Goal: Task Accomplishment & Management: Use online tool/utility

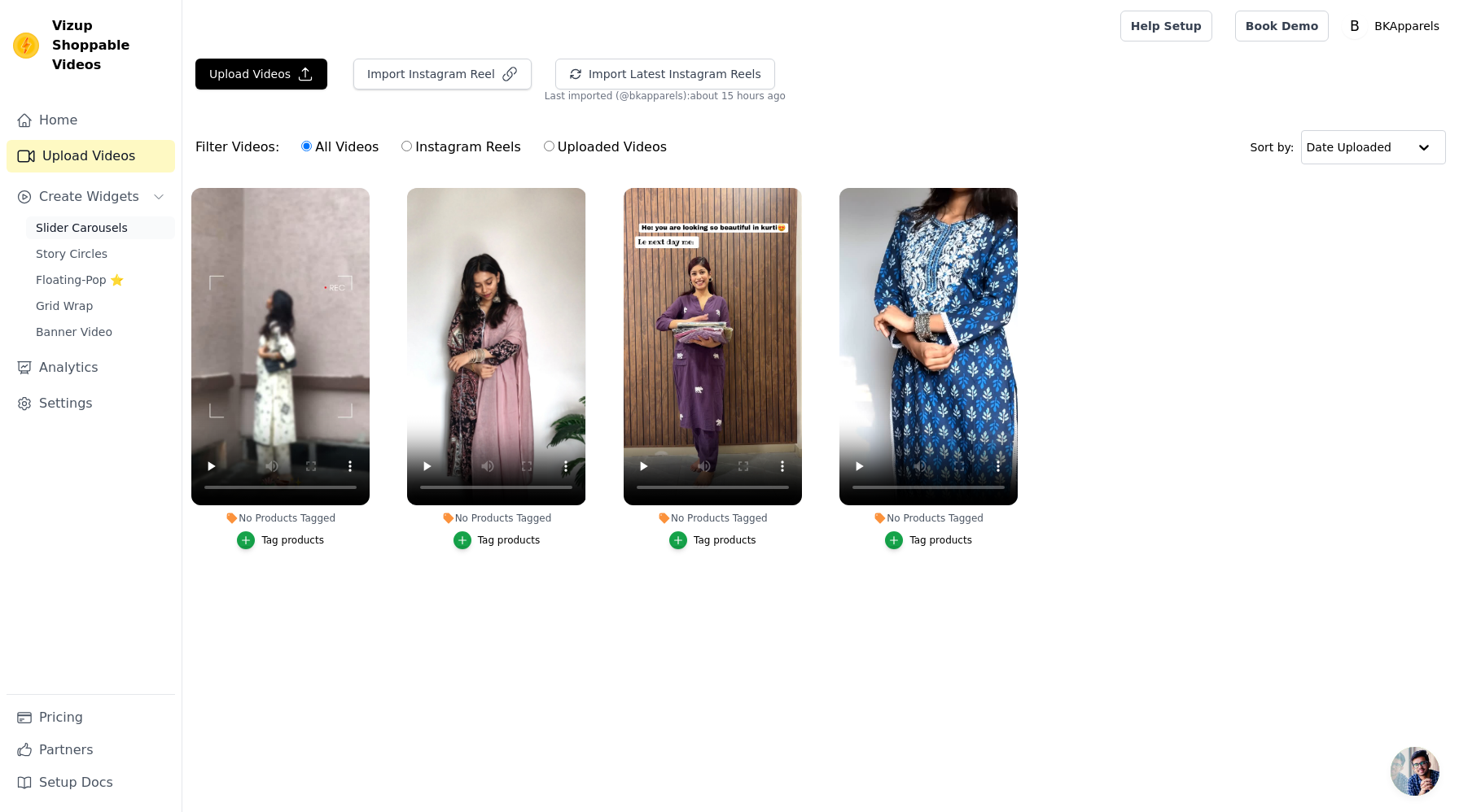
click at [70, 219] on span "Slider Carousels" at bounding box center [82, 227] width 92 height 16
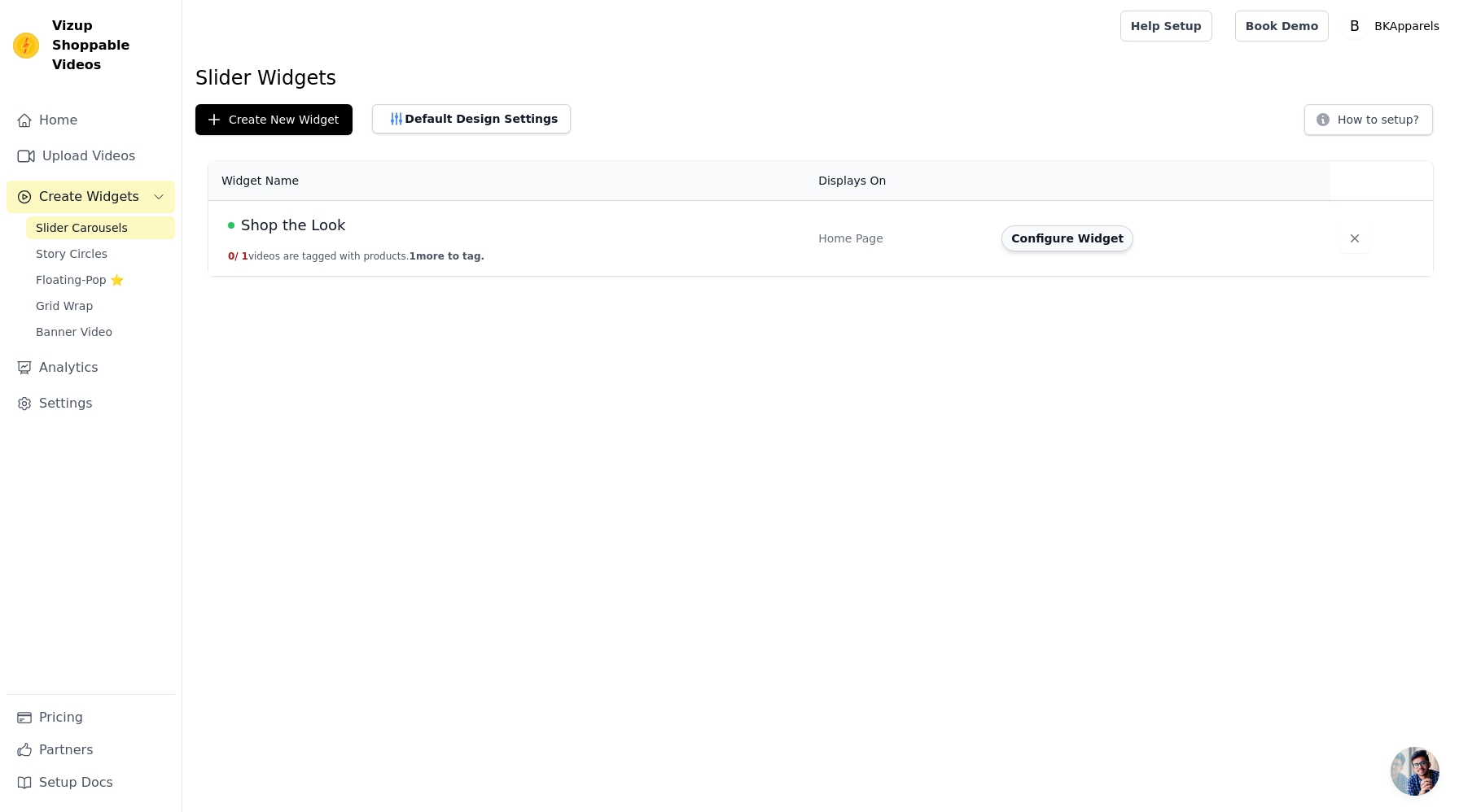
click at [1078, 240] on button "Configure Widget" at bounding box center [1067, 239] width 132 height 26
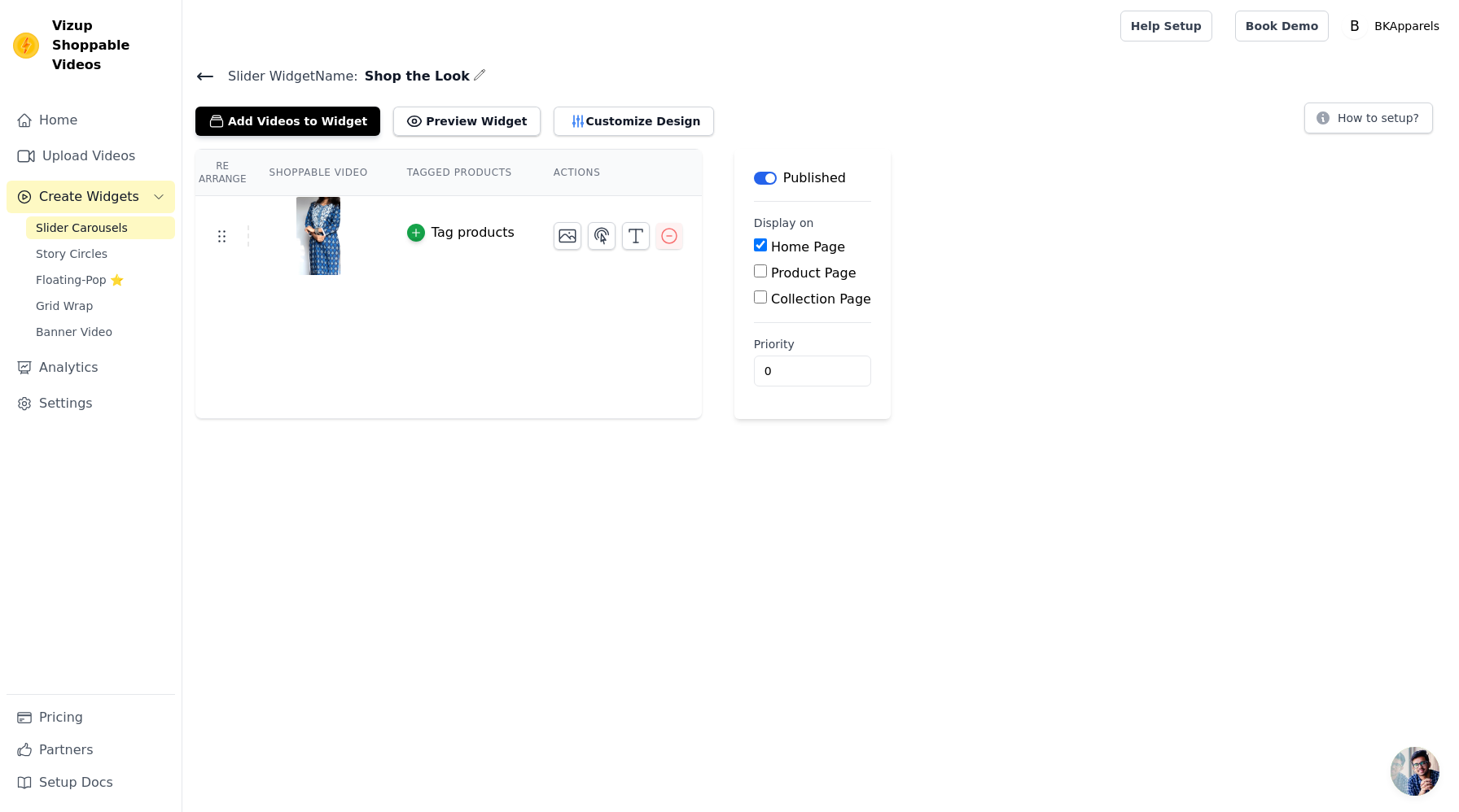
click at [211, 70] on icon at bounding box center [205, 77] width 19 height 19
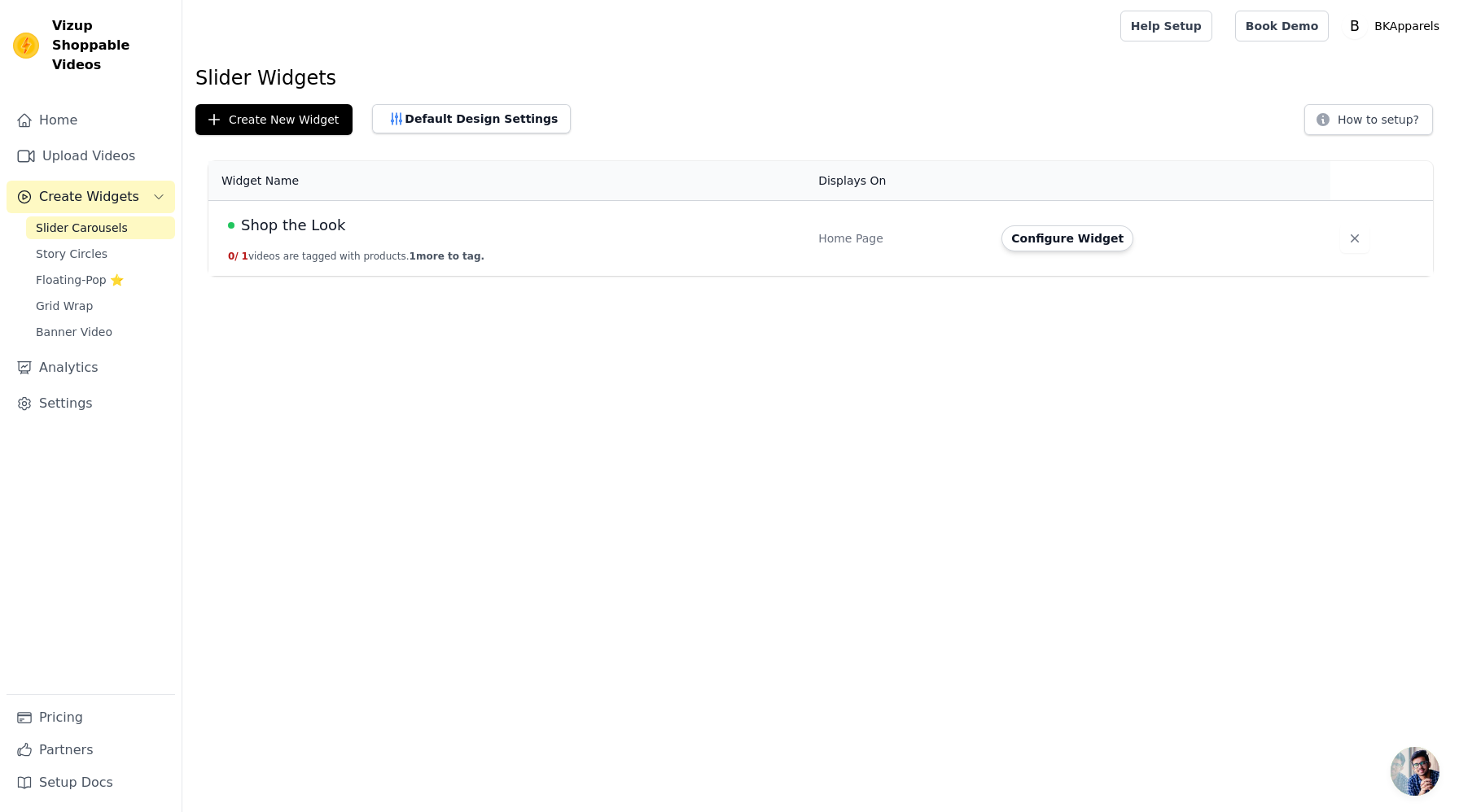
click at [989, 225] on td "Home Page" at bounding box center [900, 239] width 183 height 76
click at [310, 254] on button "0 / 1 videos are tagged with products. 1 more to tag." at bounding box center [356, 256] width 256 height 13
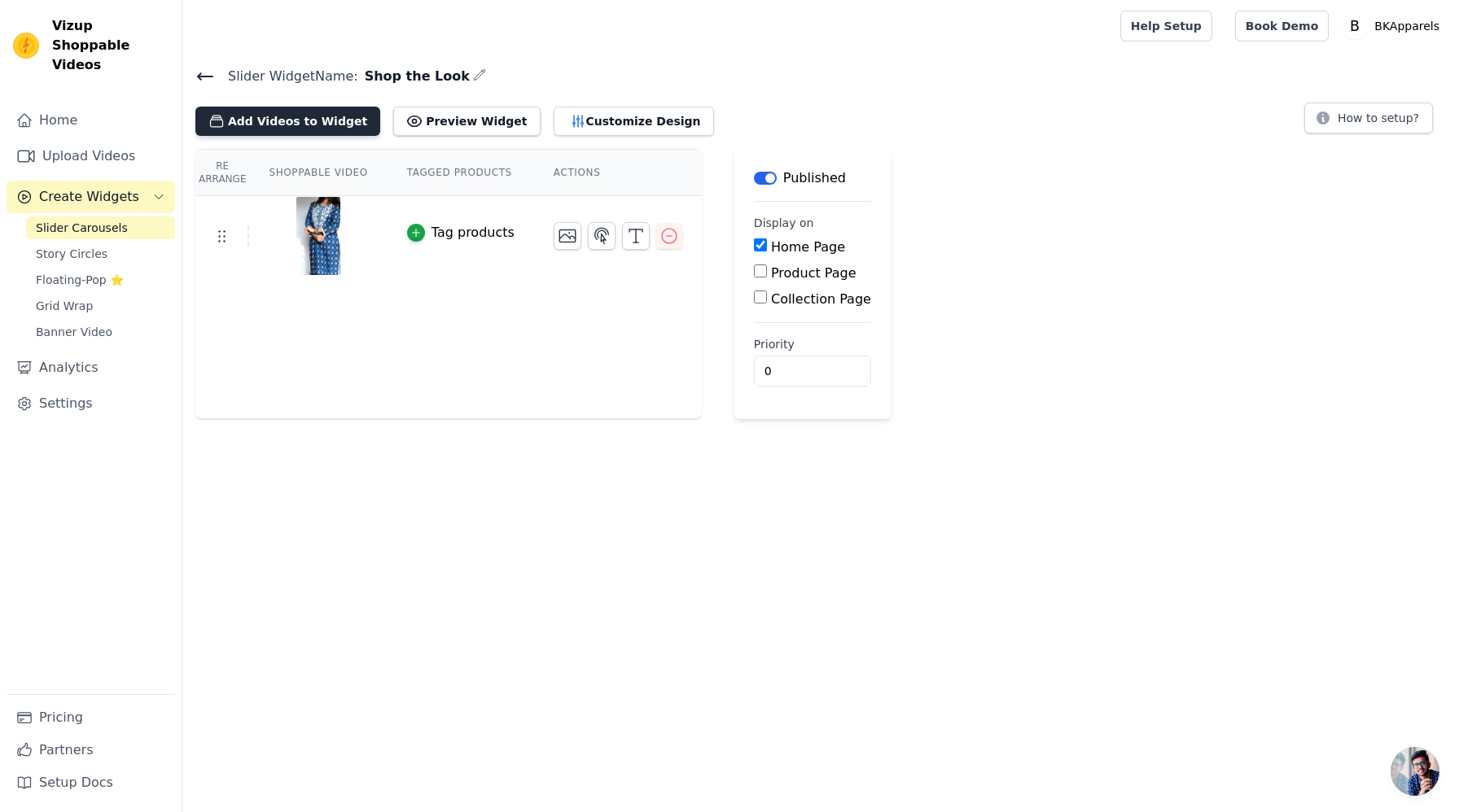
click at [313, 123] on button "Add Videos to Widget" at bounding box center [288, 121] width 185 height 29
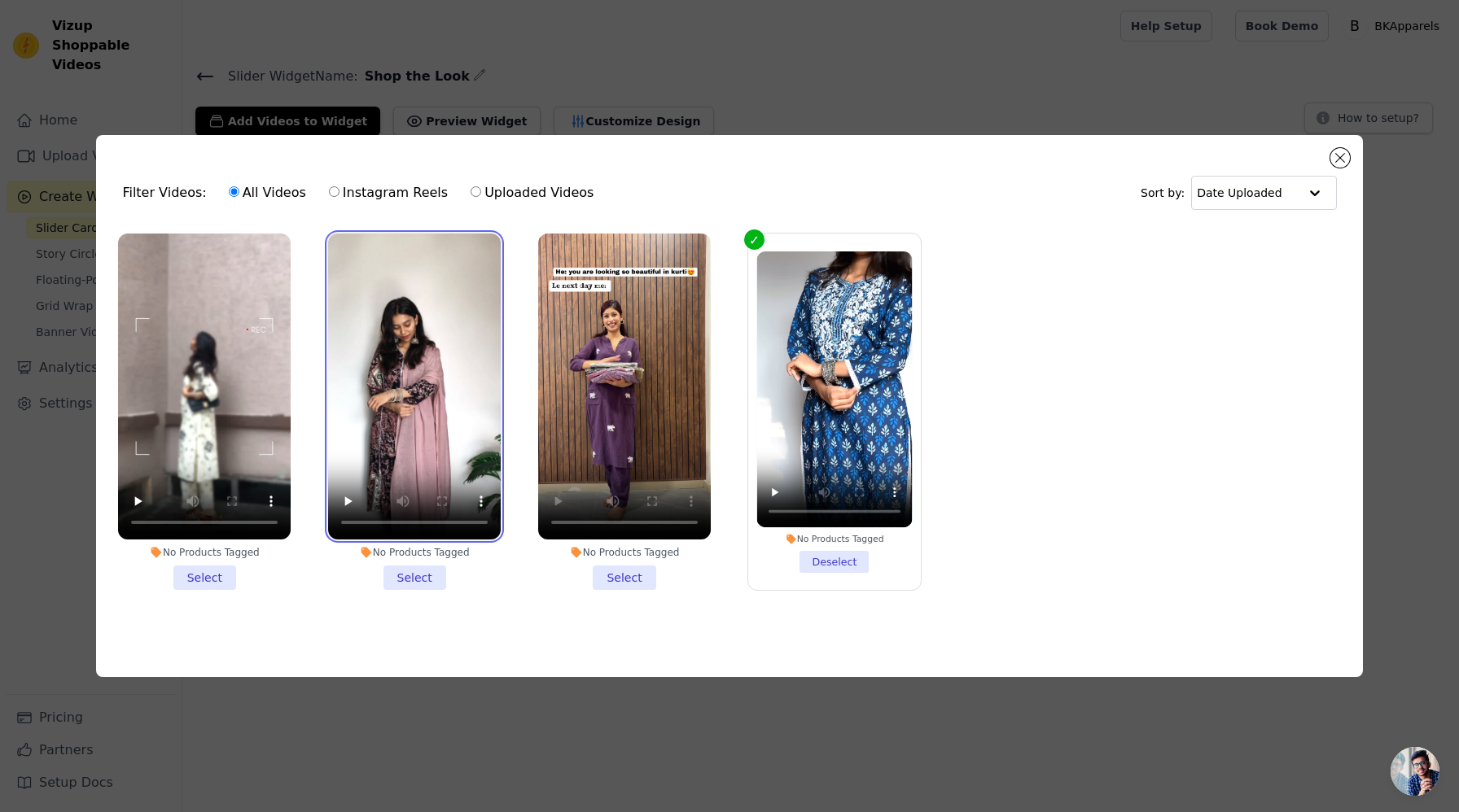
click at [389, 476] on video at bounding box center [414, 387] width 173 height 306
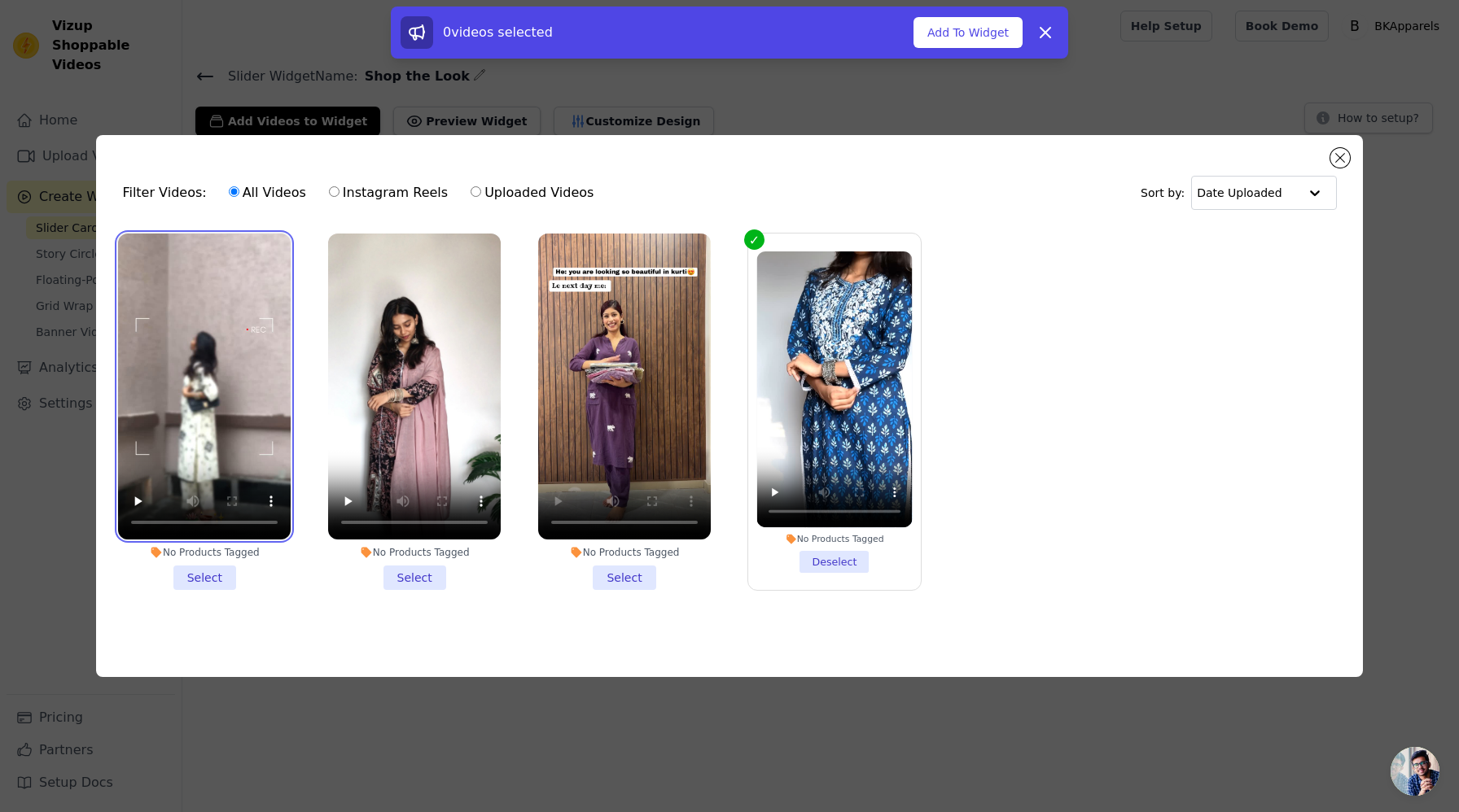
click at [194, 461] on video at bounding box center [204, 387] width 173 height 306
click at [196, 577] on li "No Products Tagged Select" at bounding box center [204, 412] width 173 height 358
click at [0, 0] on input "No Products Tagged Select" at bounding box center [0, 0] width 0 height 0
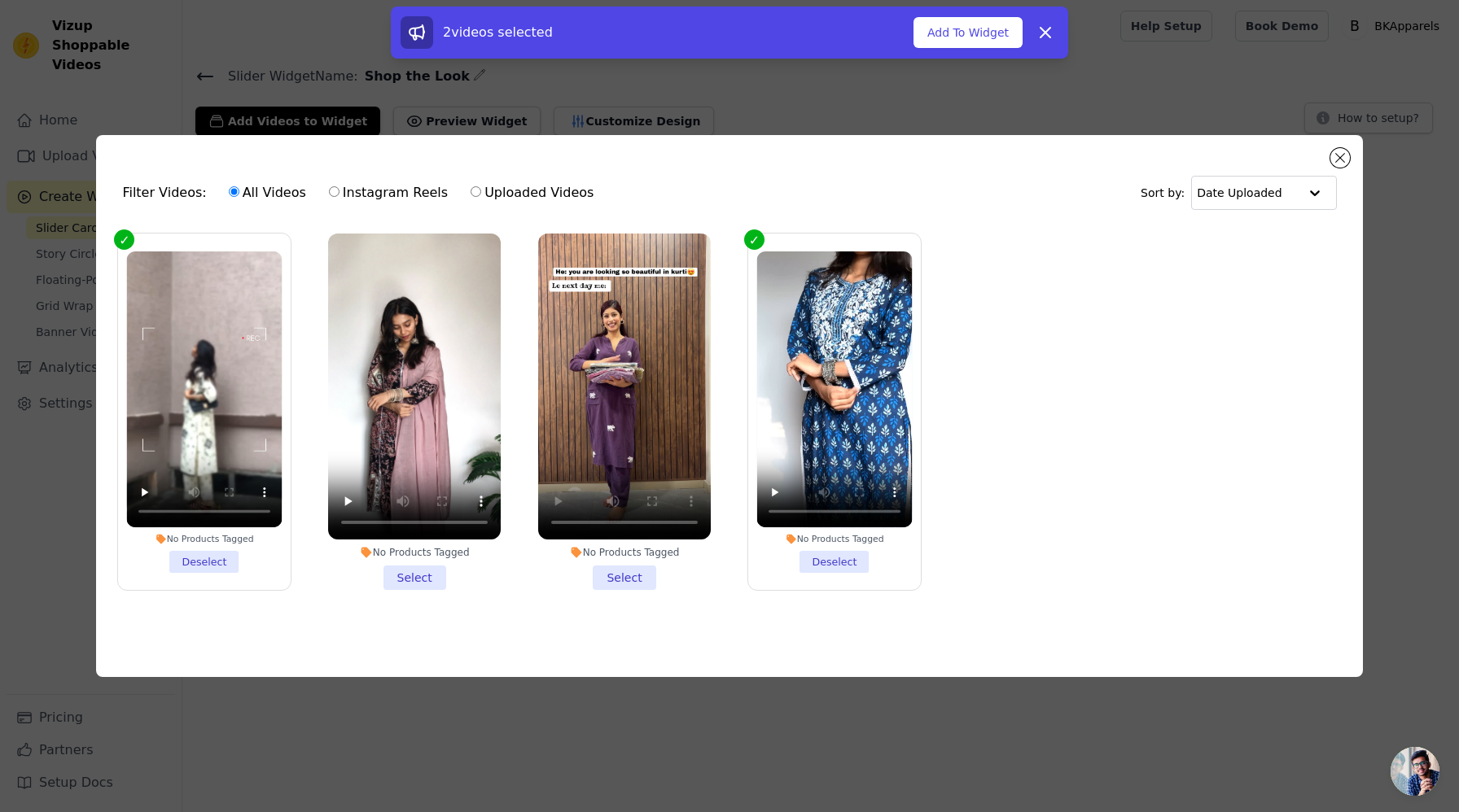
click at [434, 585] on li "No Products Tagged Select" at bounding box center [414, 412] width 173 height 358
click at [0, 0] on input "No Products Tagged Select" at bounding box center [0, 0] width 0 height 0
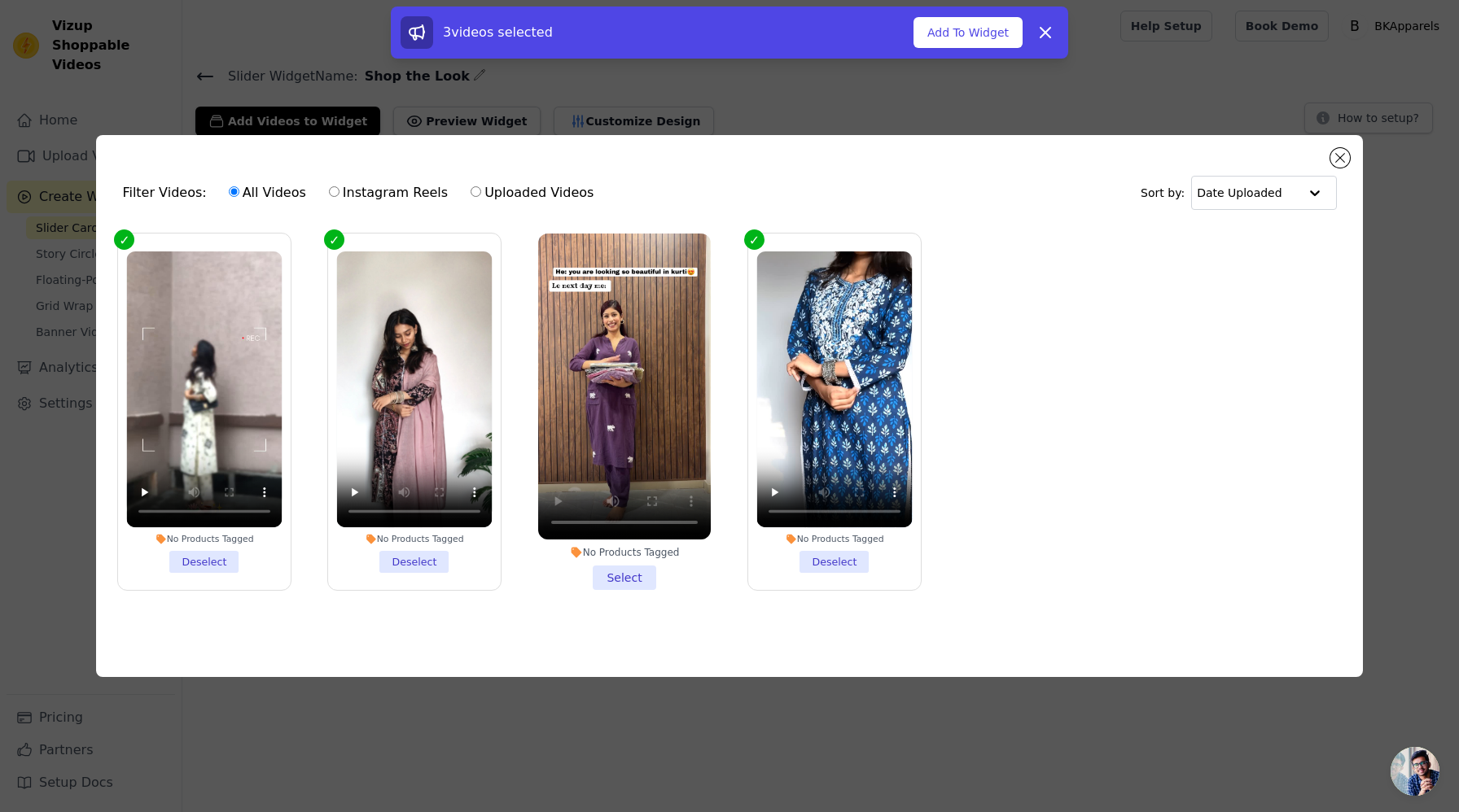
click at [594, 585] on li "No Products Tagged Select" at bounding box center [625, 412] width 173 height 358
click at [0, 0] on input "No Products Tagged Select" at bounding box center [0, 0] width 0 height 0
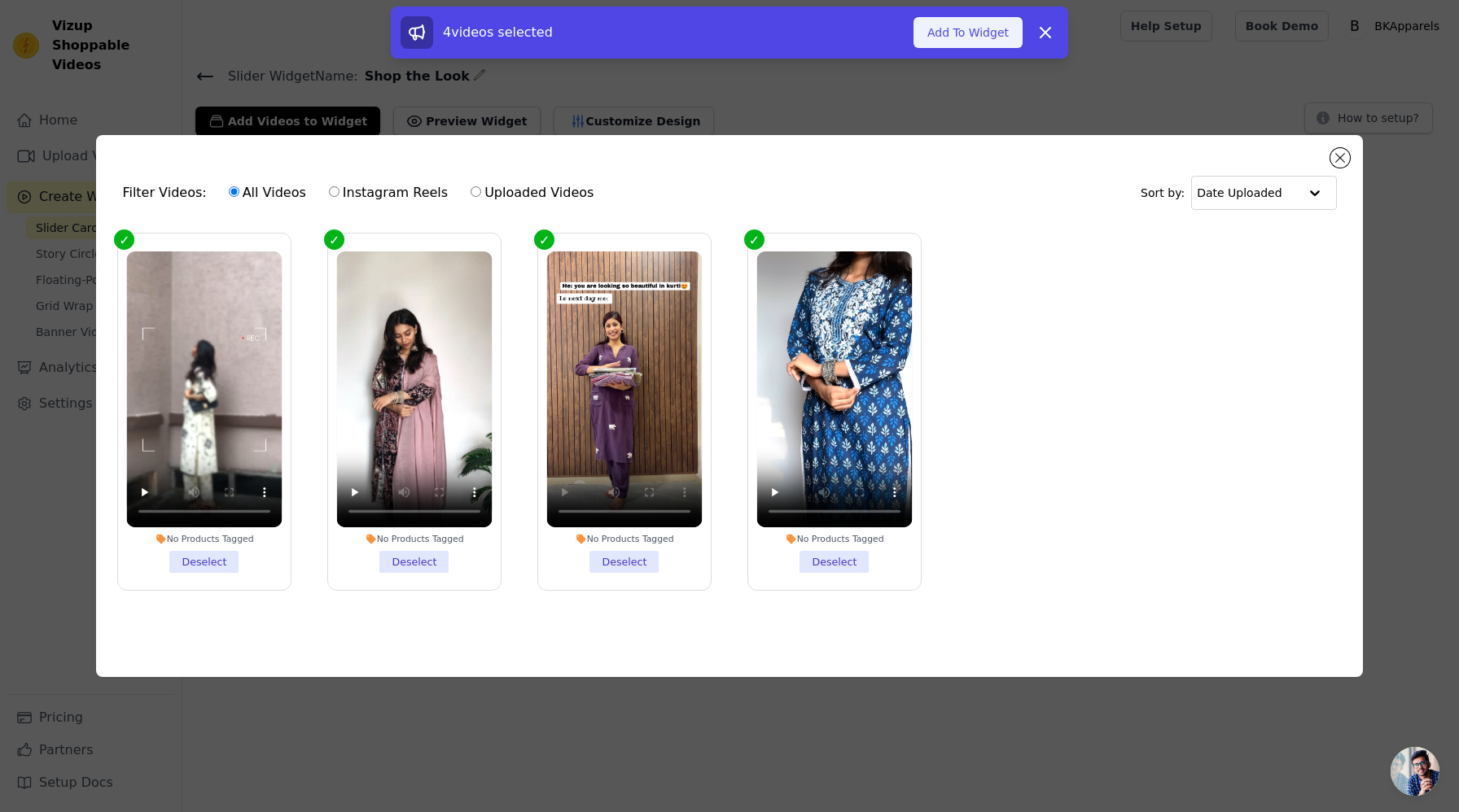
click at [977, 37] on button "Add To Widget" at bounding box center [968, 32] width 109 height 31
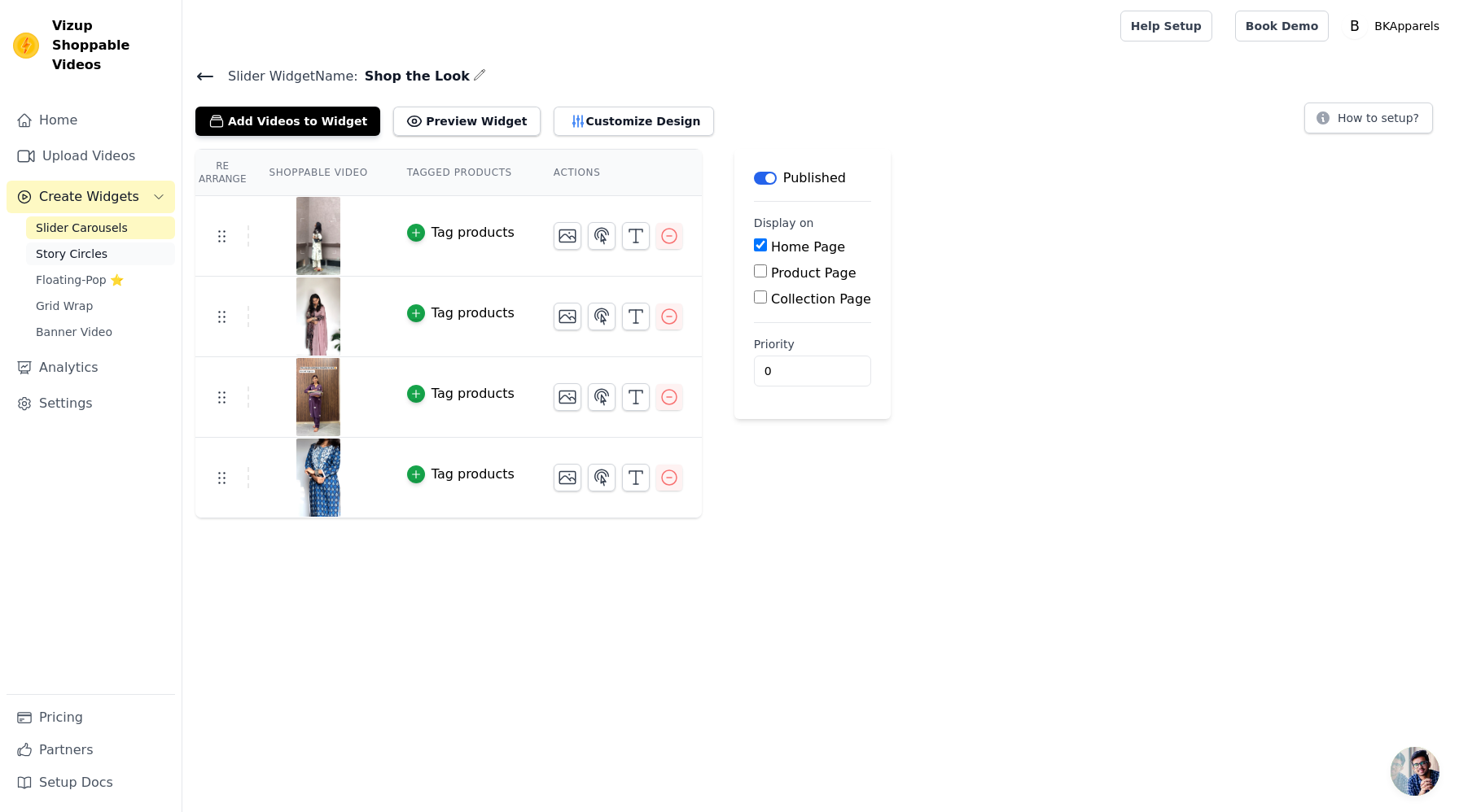
click at [115, 242] on link "Story Circles" at bounding box center [100, 254] width 149 height 23
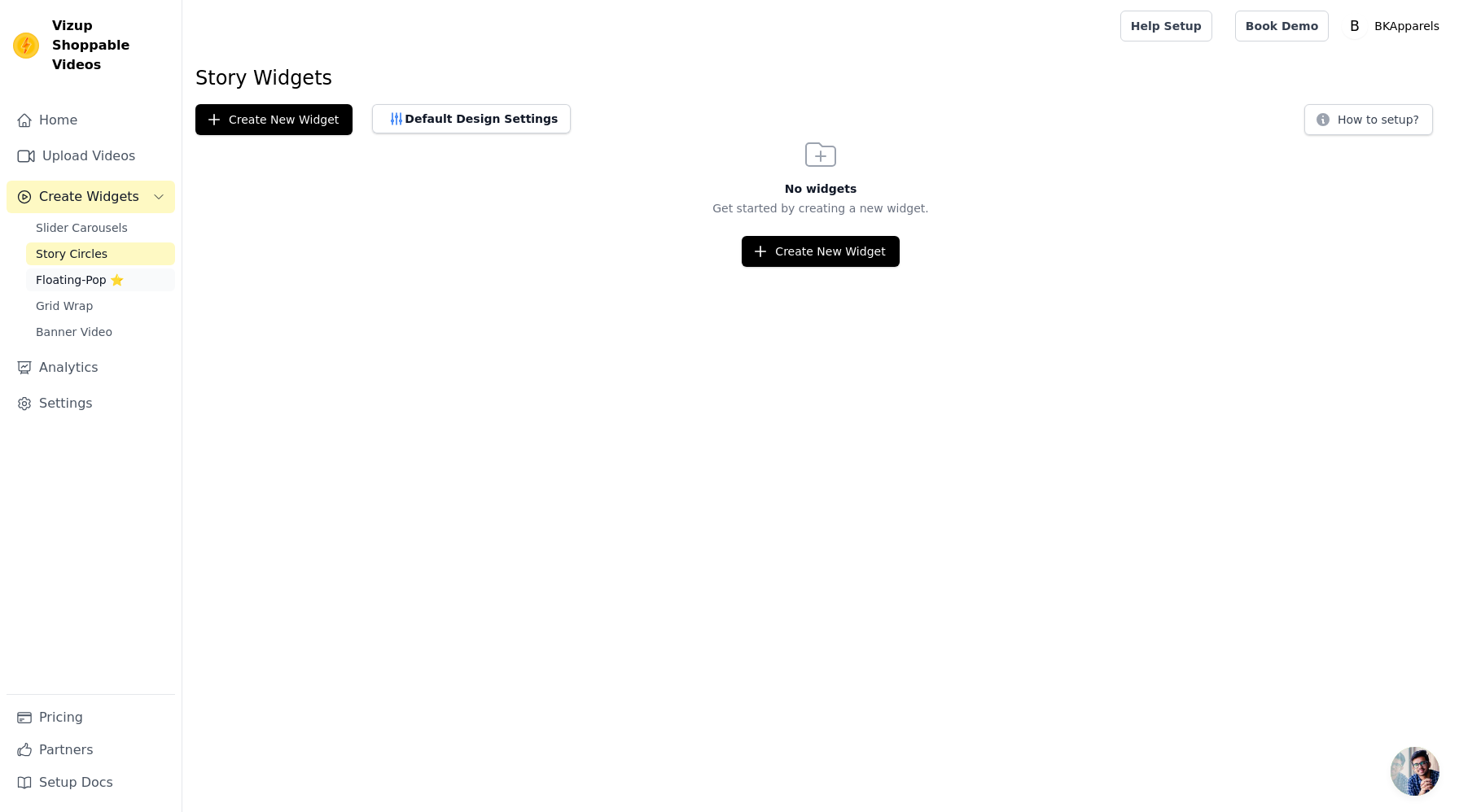
click at [123, 269] on link "Floating-Pop ⭐" at bounding box center [100, 280] width 149 height 23
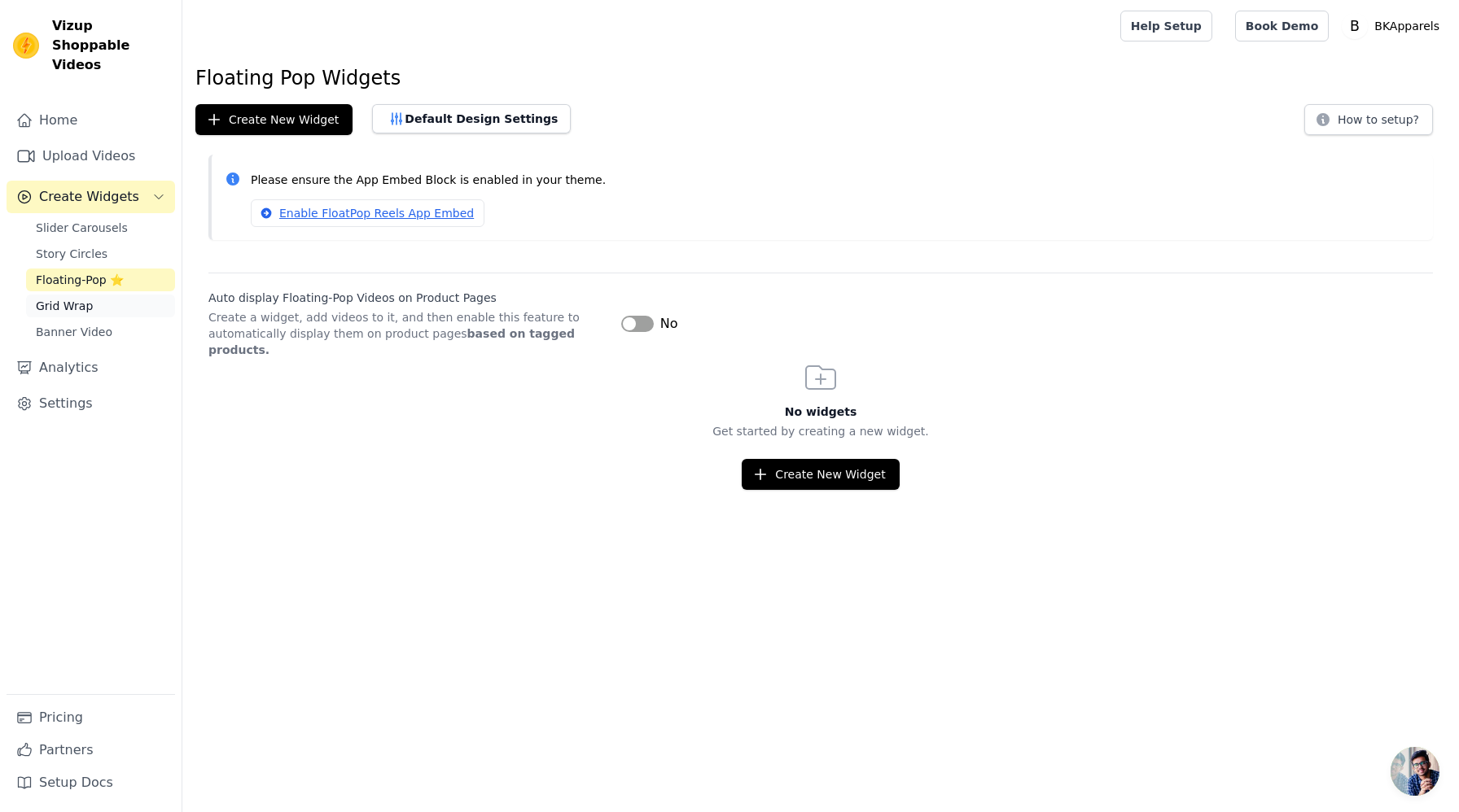
click at [125, 294] on link "Grid Wrap" at bounding box center [100, 306] width 149 height 23
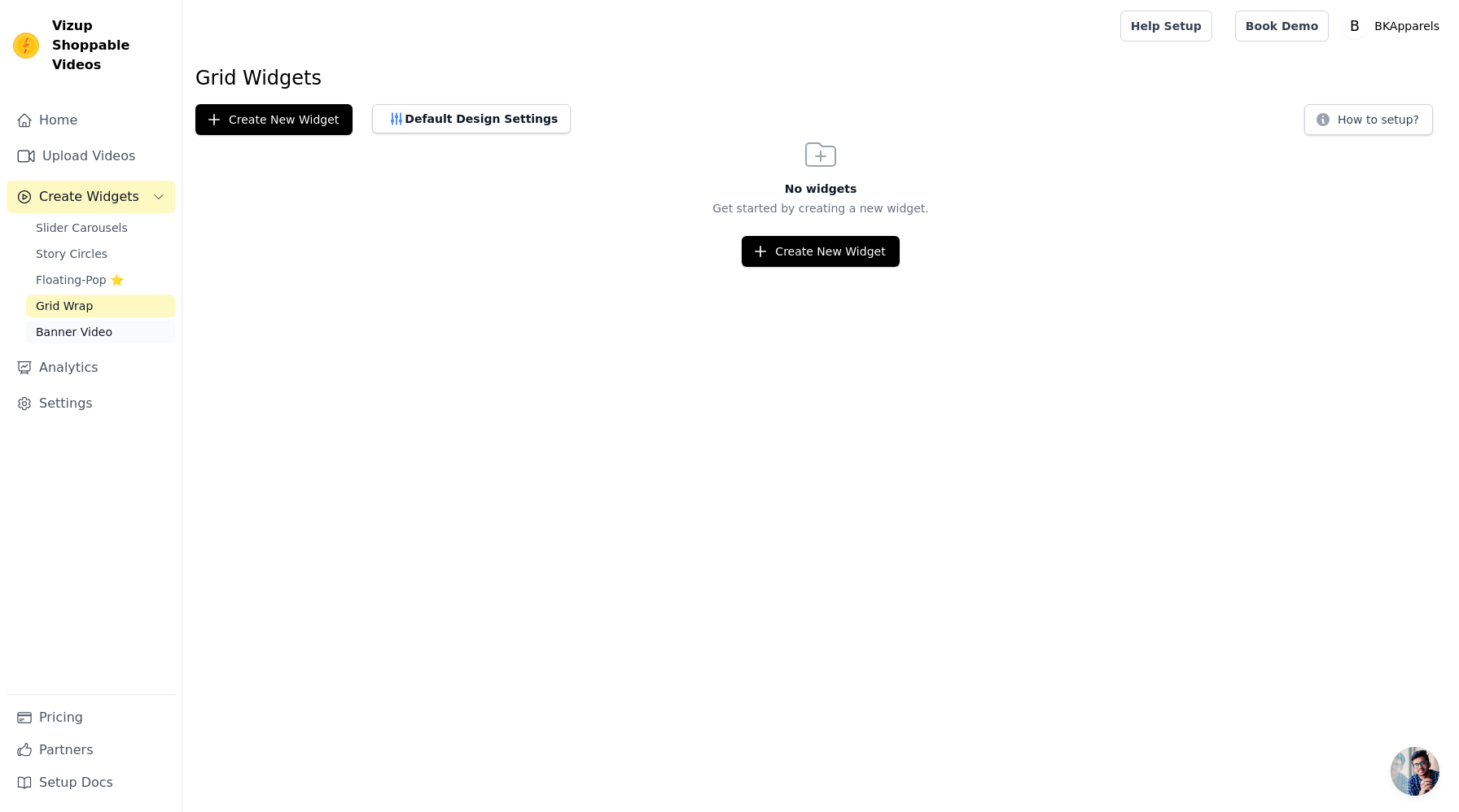
click at [127, 321] on link "Banner Video" at bounding box center [100, 332] width 149 height 23
click at [78, 219] on span "Slider Carousels" at bounding box center [82, 227] width 92 height 16
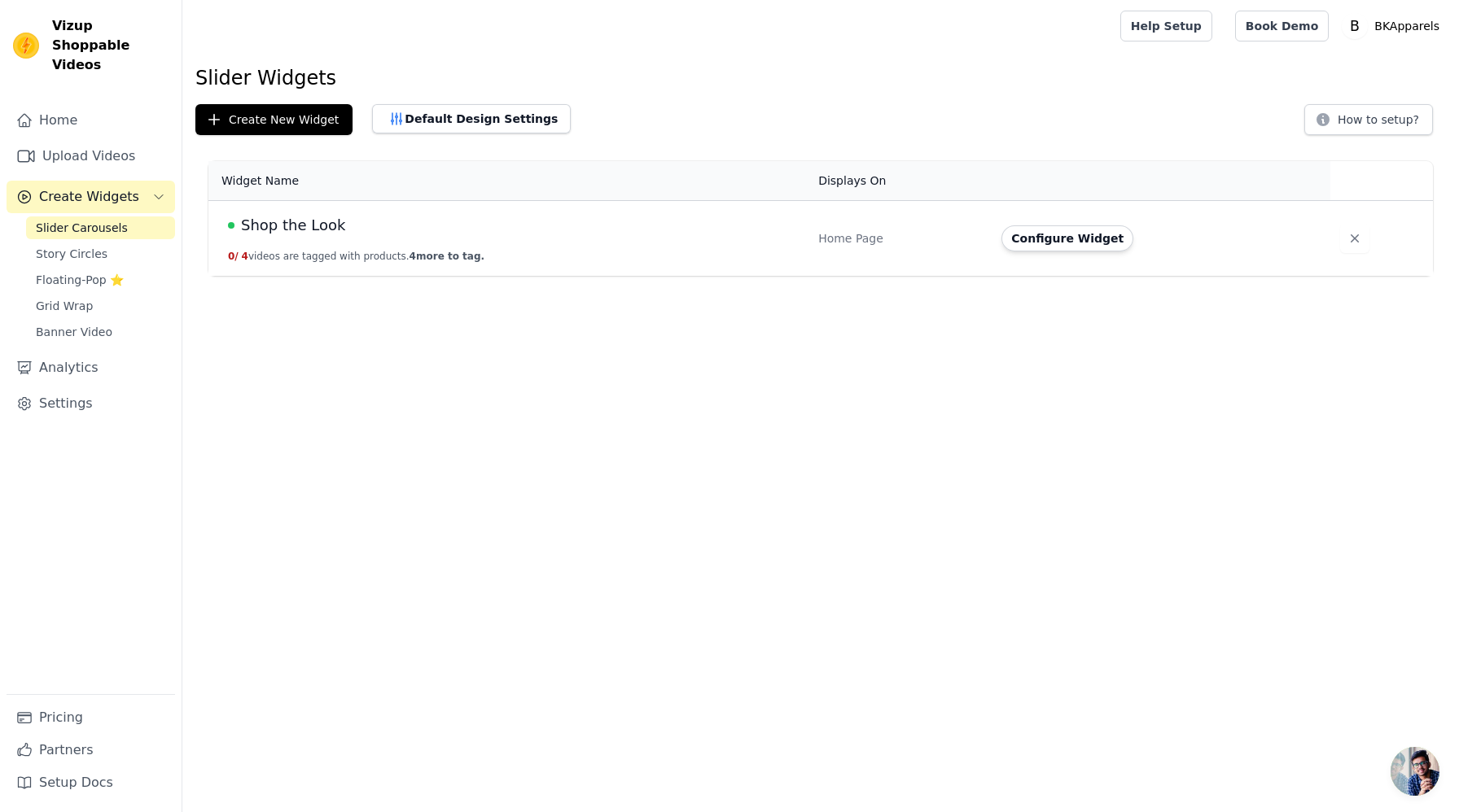
click at [317, 257] on button "0 / 4 videos are tagged with products. 4 more to tag." at bounding box center [356, 256] width 256 height 13
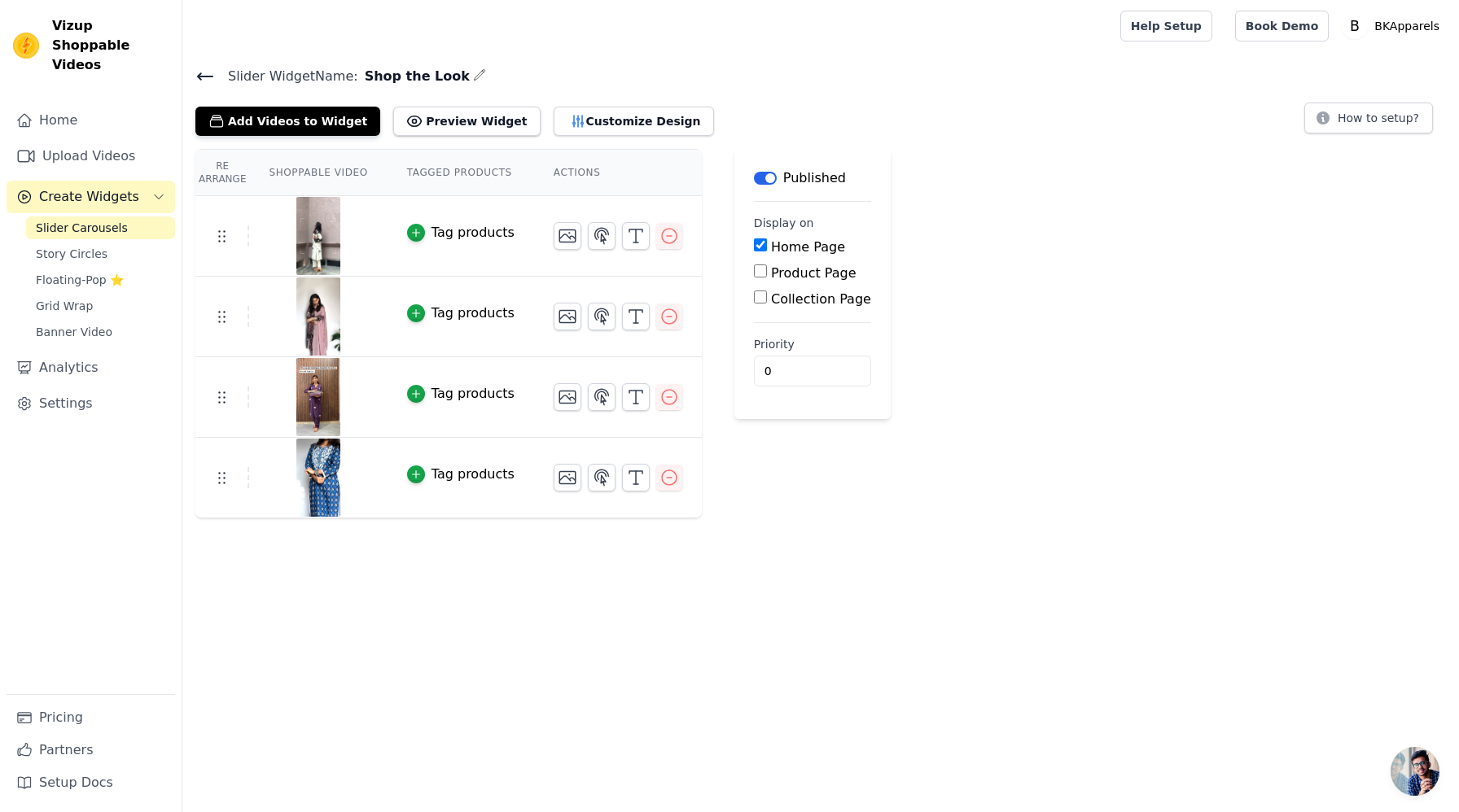
click at [106, 219] on span "Slider Carousels" at bounding box center [82, 227] width 92 height 16
